Goal: Register for event/course

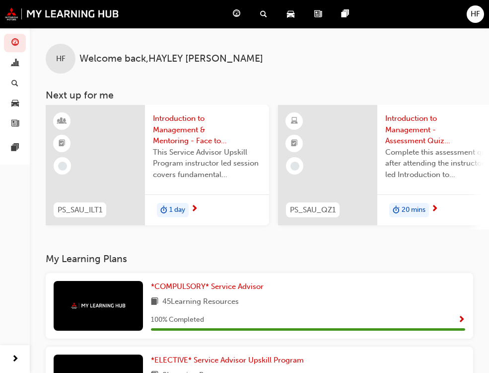
click at [190, 133] on span "Introduction to Management & Mentoring - Face to Face Instructor Led Training (…" at bounding box center [207, 130] width 108 height 34
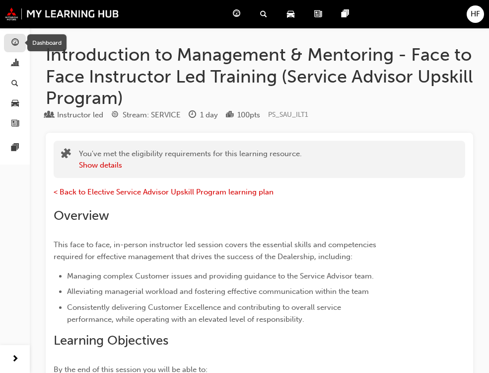
click at [13, 42] on span "guage-icon" at bounding box center [14, 43] width 7 height 9
